Goal: Information Seeking & Learning: Learn about a topic

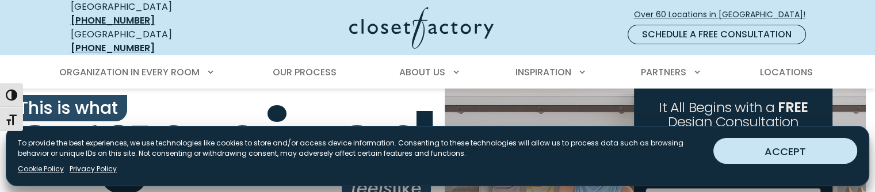
click at [795, 154] on button "ACCEPT" at bounding box center [786, 151] width 144 height 26
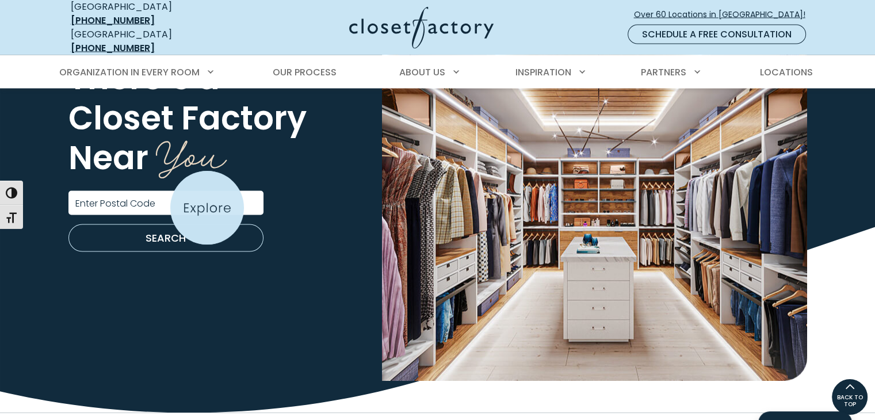
scroll to position [2015, 0]
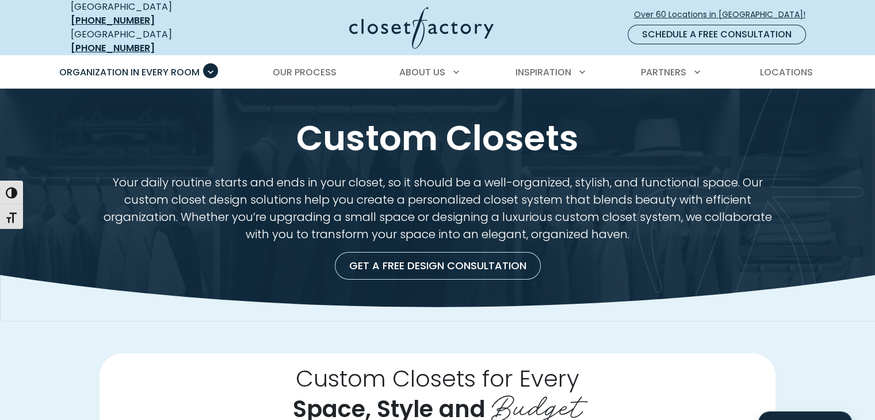
click at [419, 24] on img at bounding box center [421, 28] width 144 height 42
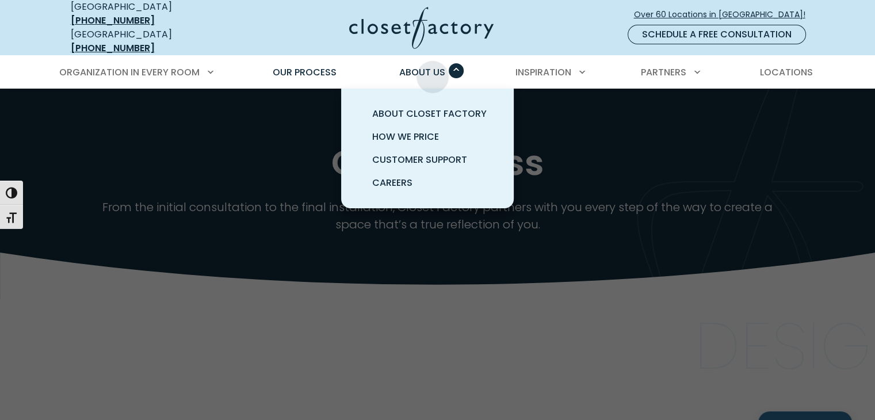
click at [433, 68] on span "About Us" at bounding box center [422, 72] width 46 height 13
click at [421, 130] on span "How We Price" at bounding box center [405, 136] width 67 height 13
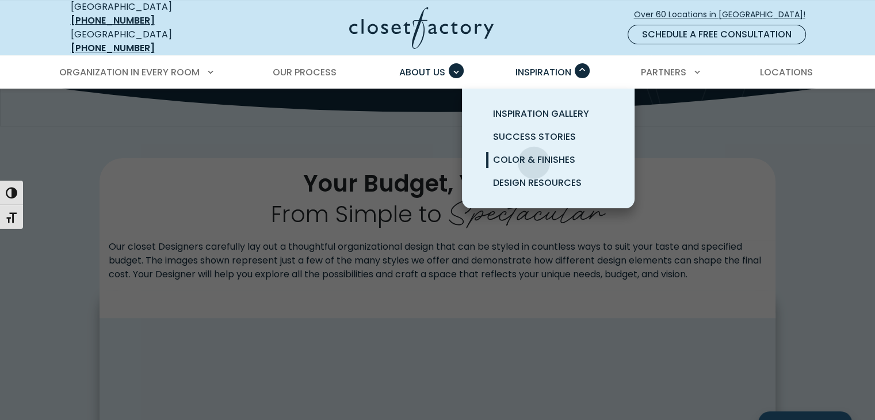
click at [534, 154] on span "Color & Finishes" at bounding box center [534, 159] width 82 height 13
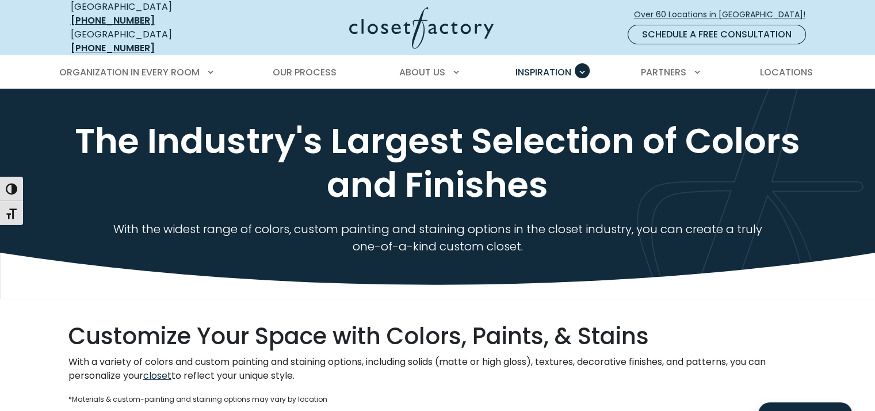
click at [408, 22] on img at bounding box center [421, 28] width 144 height 42
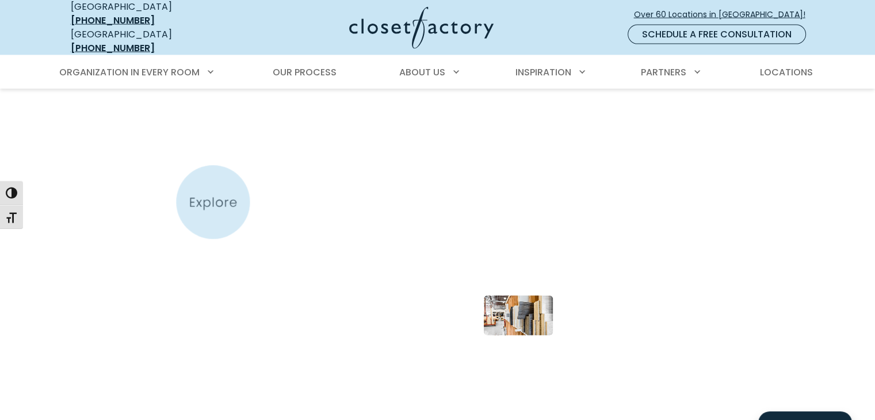
scroll to position [2648, 0]
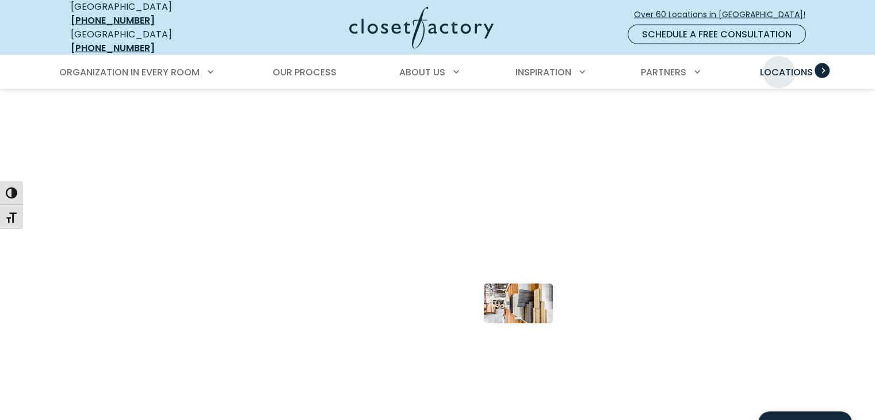
click at [779, 66] on span "Locations" at bounding box center [786, 72] width 53 height 13
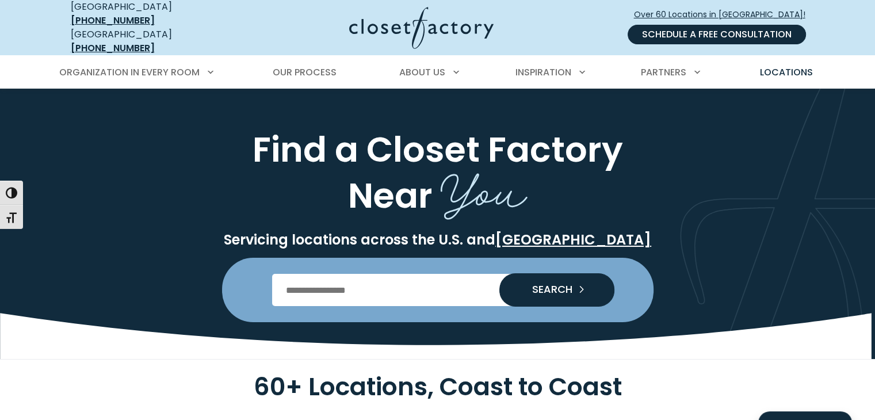
click at [751, 31] on link "Schedule a Free Consultation" at bounding box center [717, 35] width 178 height 20
click at [702, 25] on link "Schedule a Free Consultation" at bounding box center [717, 35] width 178 height 20
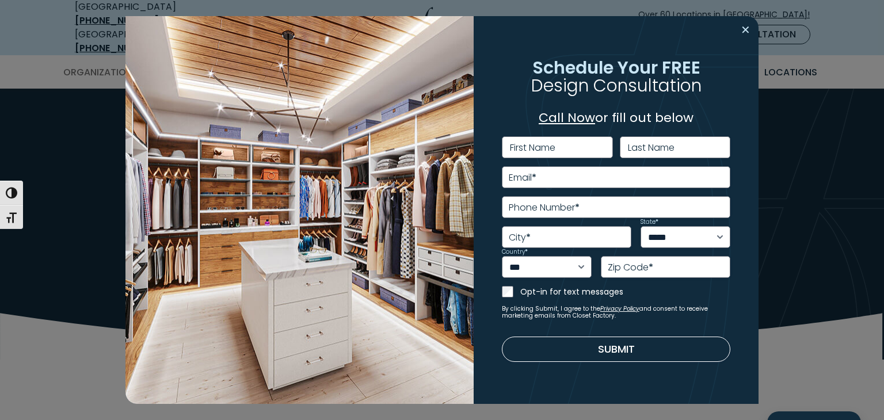
click at [744, 29] on button "Close modal" at bounding box center [745, 30] width 17 height 18
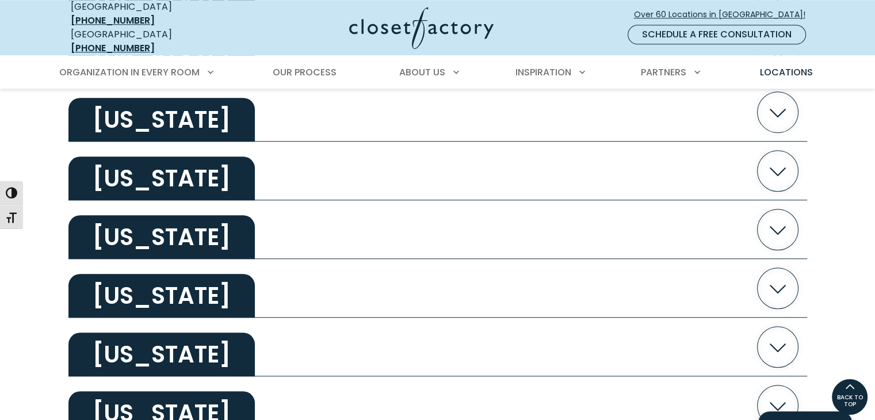
scroll to position [978, 0]
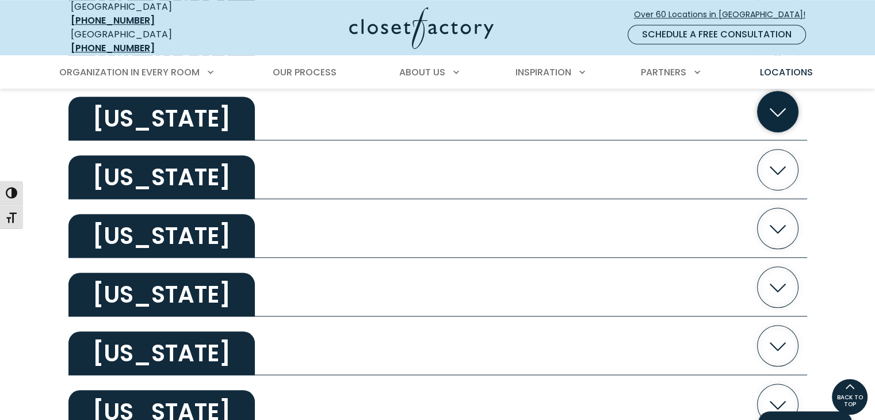
click at [233, 117] on button "Illinois" at bounding box center [437, 111] width 739 height 59
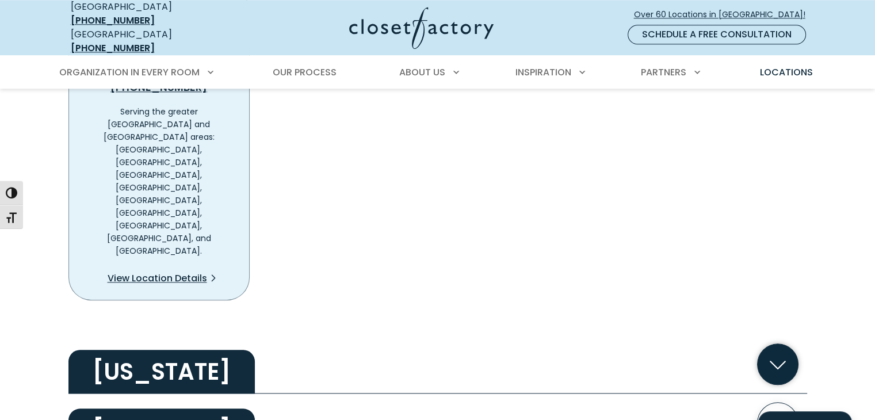
scroll to position [1151, 0]
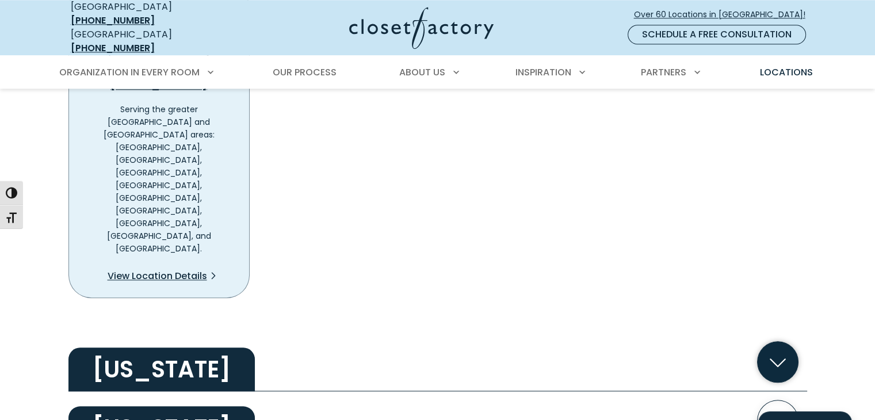
click at [185, 348] on h2 "Indiana" at bounding box center [161, 370] width 186 height 44
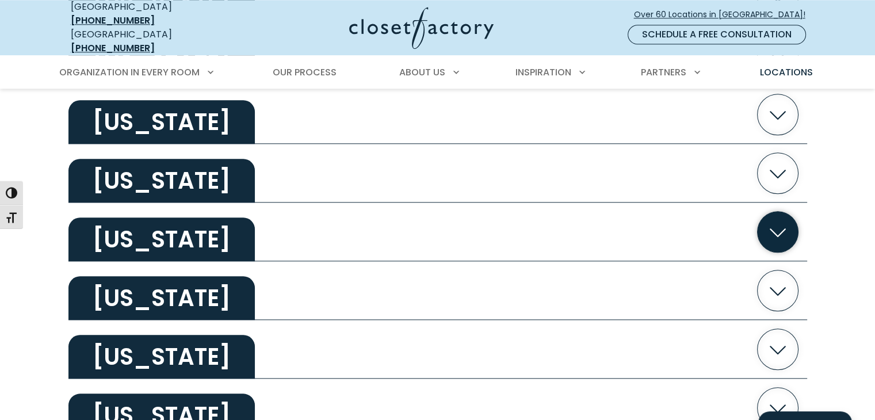
click at [786, 228] on icon "button" at bounding box center [777, 232] width 41 height 41
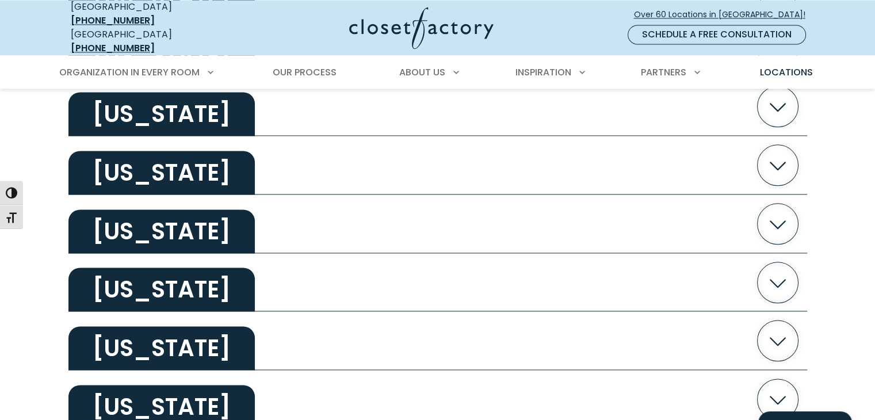
scroll to position [2130, 0]
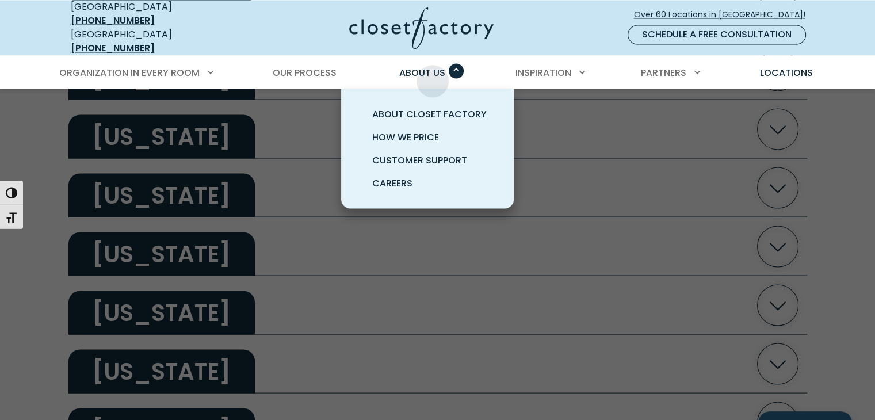
click at [433, 72] on div "About Us About Closet Factory How We Price Customer Support Careers" at bounding box center [427, 72] width 73 height 32
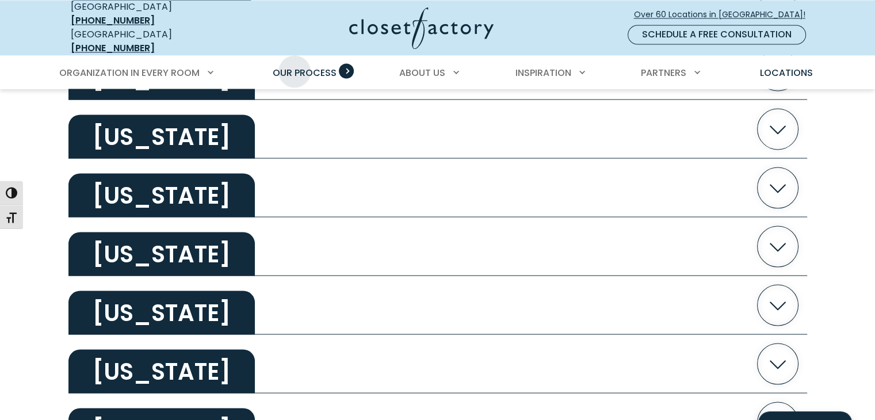
click at [295, 66] on span "Our Process" at bounding box center [305, 72] width 64 height 13
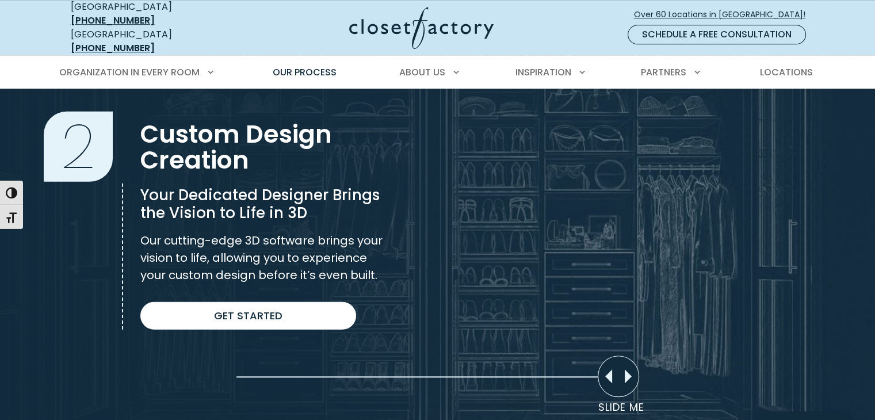
scroll to position [806, 0]
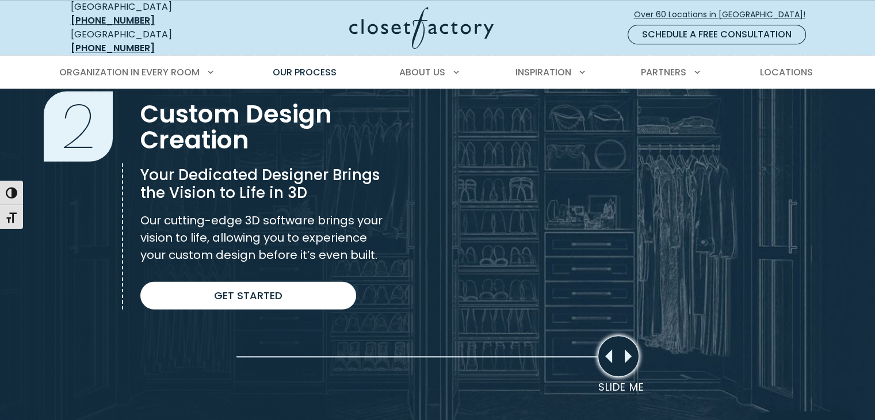
click at [630, 348] on div "Slide Me" at bounding box center [618, 356] width 41 height 41
drag, startPoint x: 619, startPoint y: 351, endPoint x: 652, endPoint y: 339, distance: 34.2
click at [633, 346] on div "Move slider to compare images" at bounding box center [618, 356] width 41 height 41
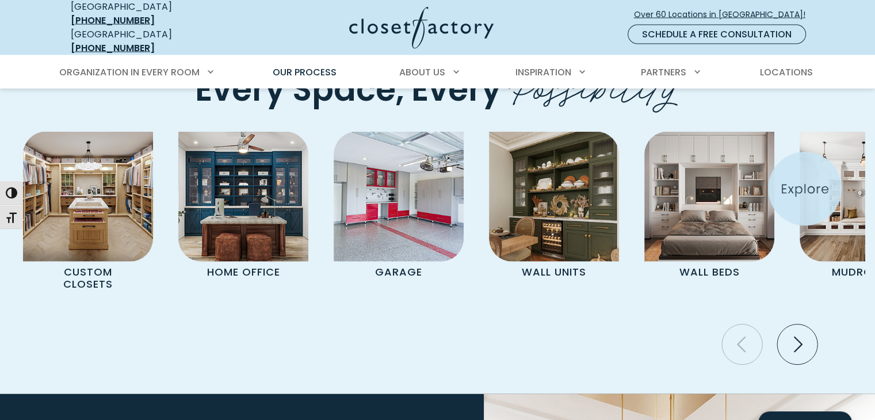
scroll to position [2360, 0]
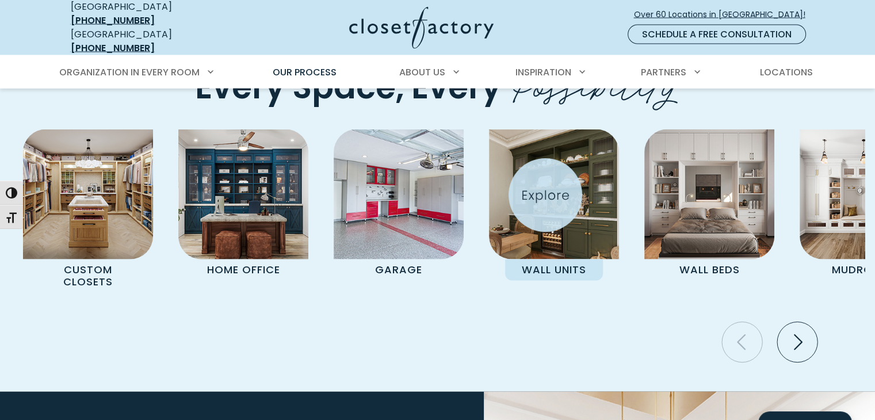
click at [546, 195] on img "Pages Gallery" at bounding box center [554, 195] width 130 height 130
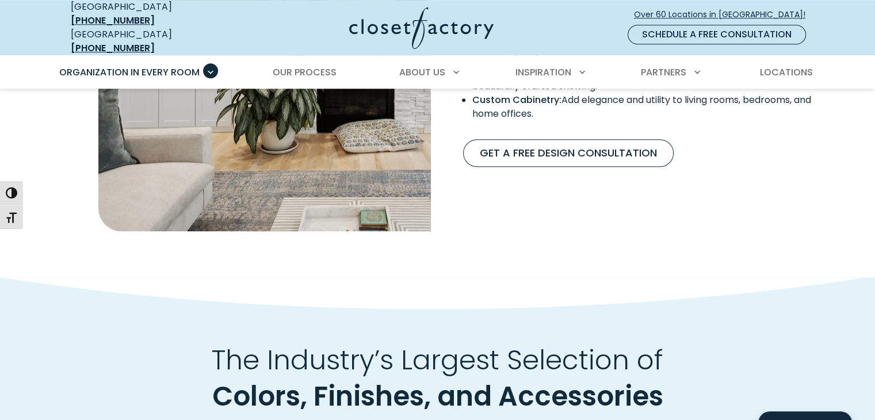
scroll to position [1166, 0]
click at [419, 278] on use "Swatch Grid" at bounding box center [437, 294] width 875 height 32
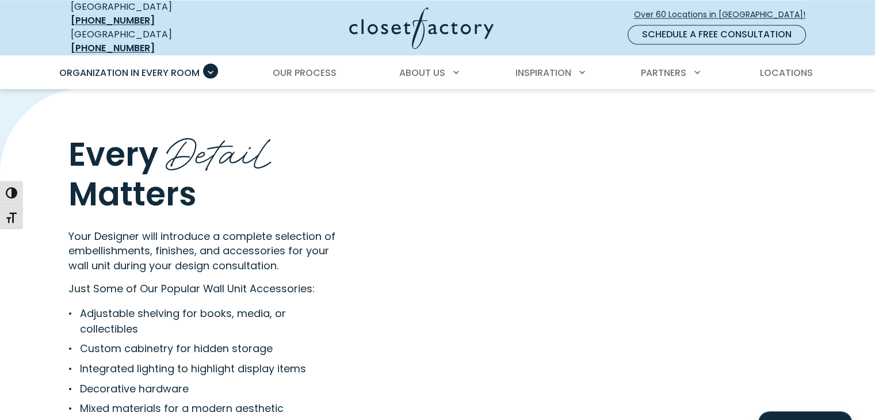
scroll to position [2257, 0]
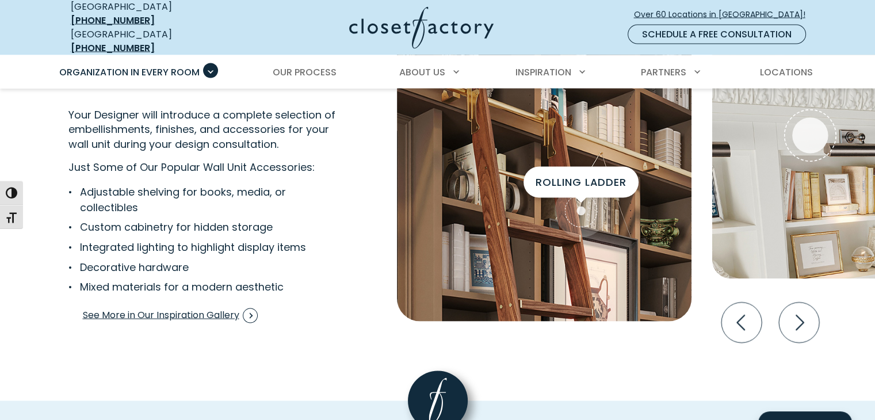
click at [580, 207] on span "Interactive Gallery" at bounding box center [581, 211] width 53 height 53
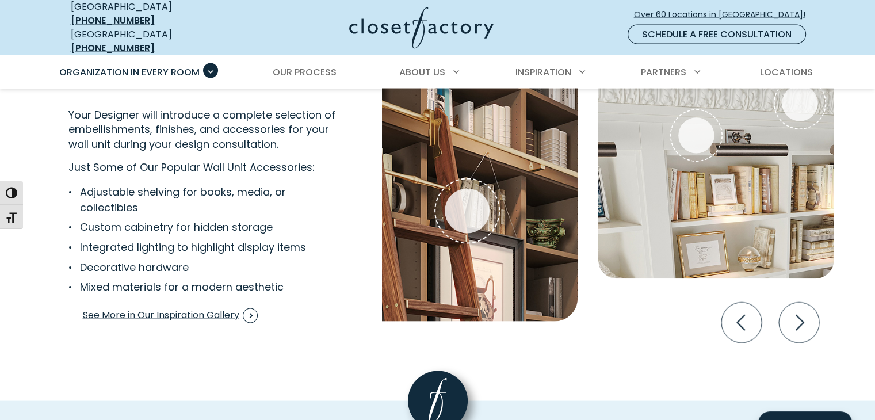
drag, startPoint x: 564, startPoint y: 205, endPoint x: 374, endPoint y: 205, distance: 189.9
click at [375, 205] on div "Glass inserts Glass shelves French lite doors Slanted shelves Rolling Ladder Cr…" at bounding box center [594, 170] width 439 height 315
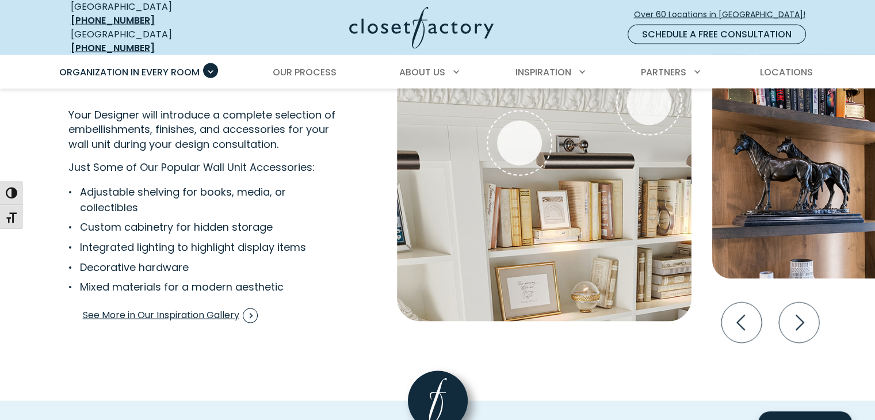
click at [635, 201] on img "Interactive Gallery" at bounding box center [544, 168] width 295 height 310
click at [571, 210] on img "Interactive Gallery" at bounding box center [544, 168] width 295 height 310
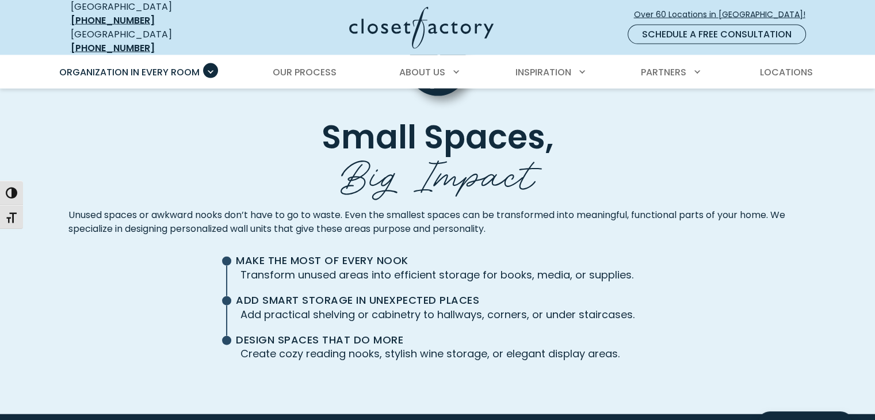
scroll to position [2891, 0]
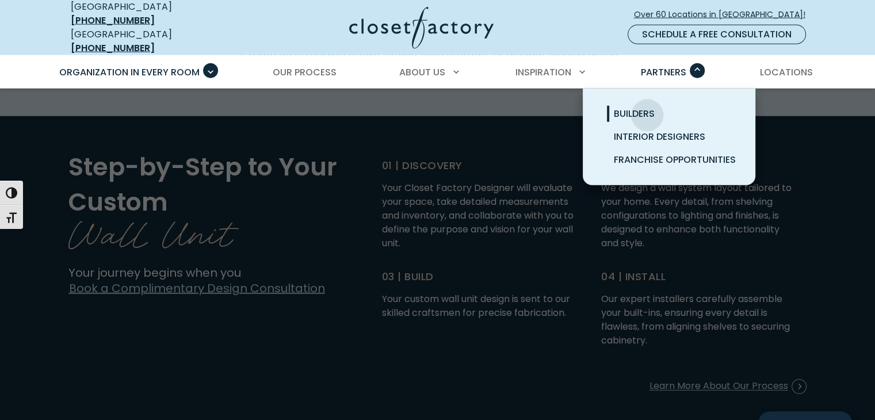
click at [647, 107] on span "Builders" at bounding box center [634, 113] width 41 height 13
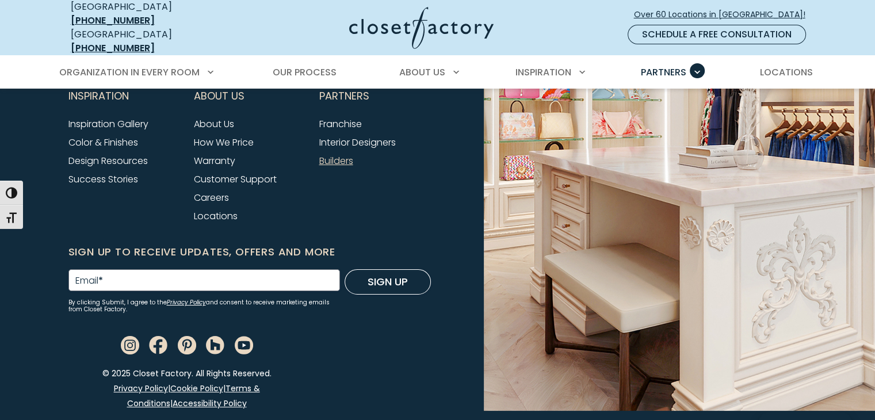
scroll to position [5729, 0]
